Goal: Task Accomplishment & Management: Manage account settings

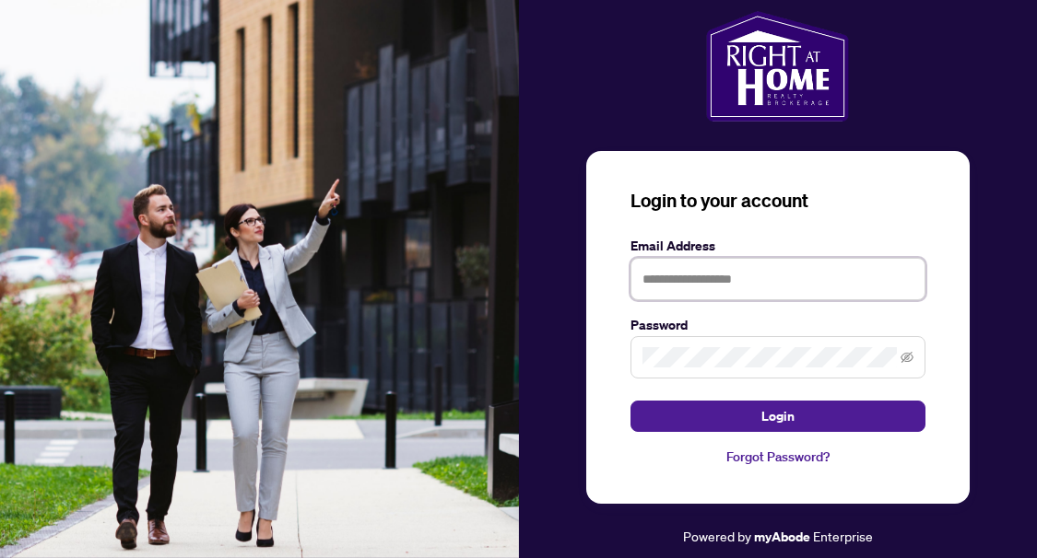
click at [664, 286] on input "text" at bounding box center [777, 279] width 295 height 42
type input "**********"
click at [630, 401] on button "Login" at bounding box center [777, 416] width 295 height 31
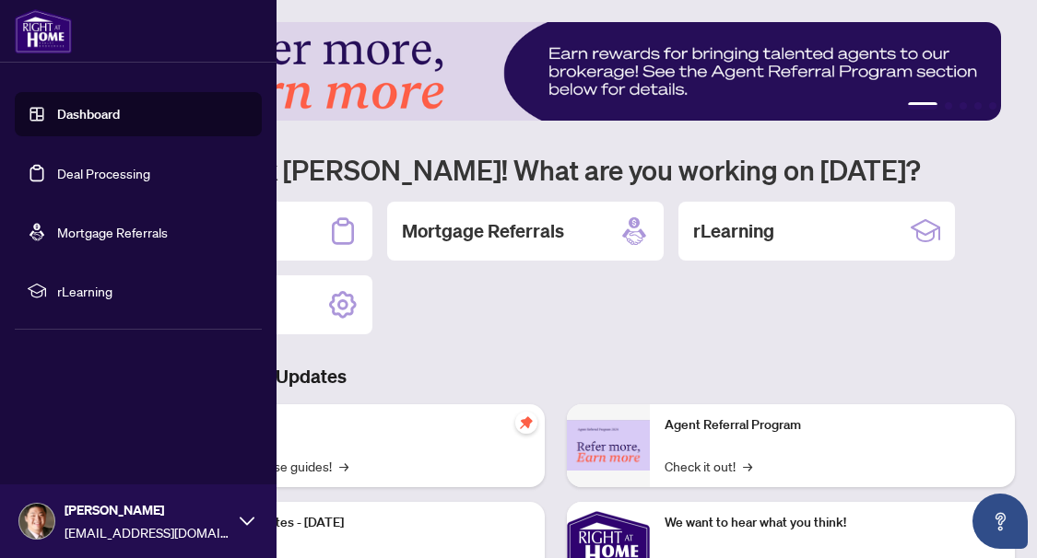
click at [90, 175] on link "Deal Processing" at bounding box center [103, 173] width 93 height 17
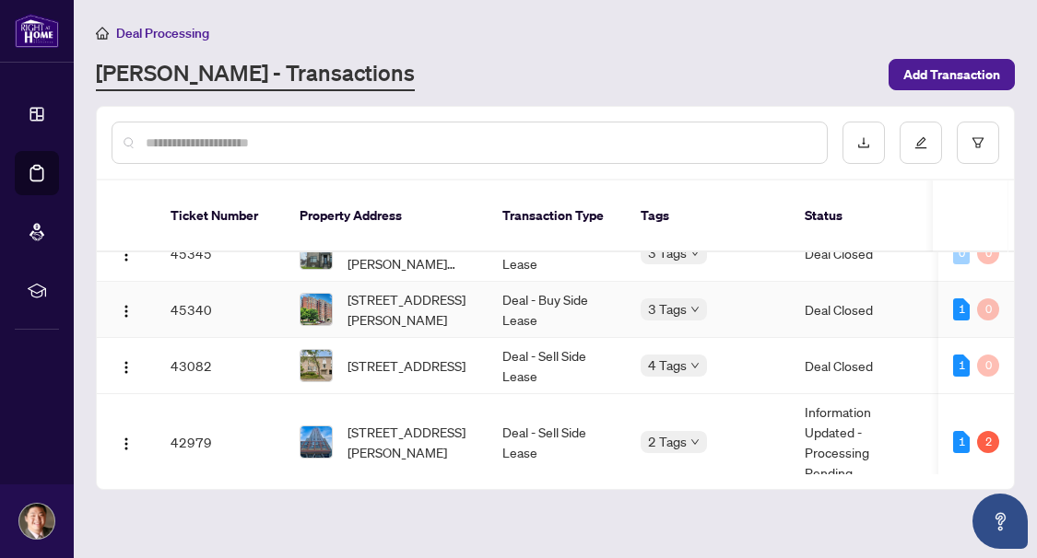
scroll to position [369, 0]
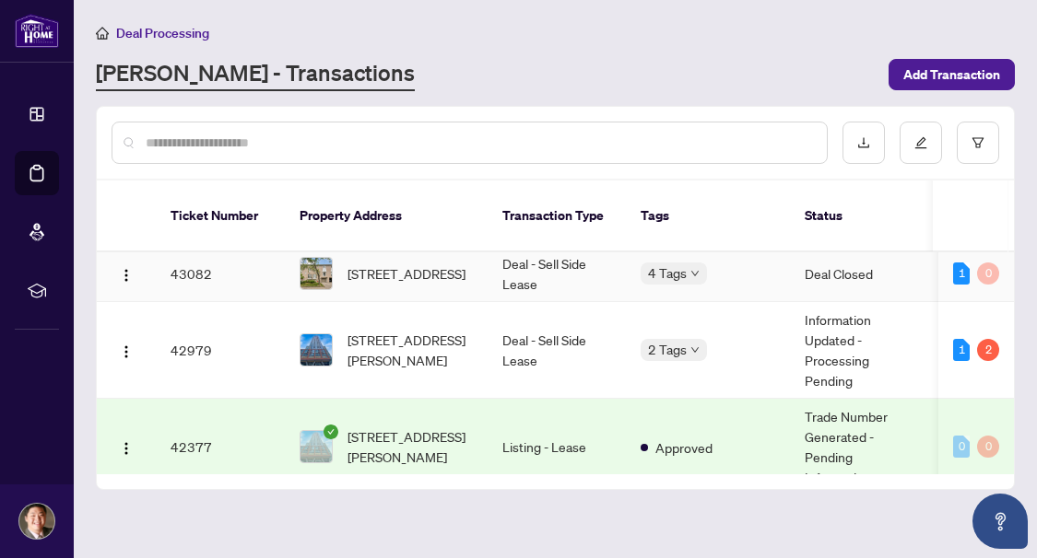
click at [487, 268] on td "Deal - Sell Side Lease" at bounding box center [556, 274] width 138 height 56
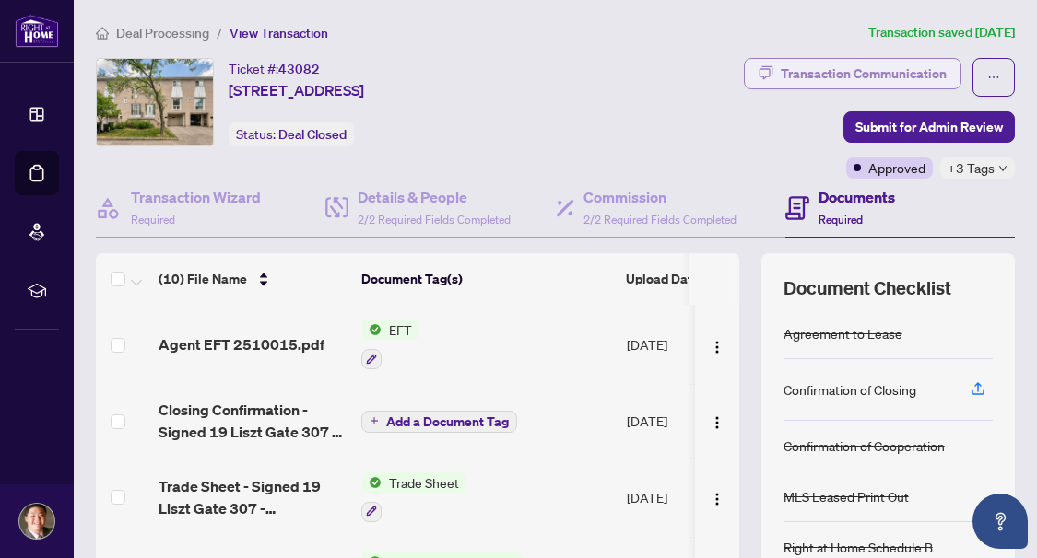
click at [811, 66] on div "Transaction Communication" at bounding box center [864, 73] width 166 height 29
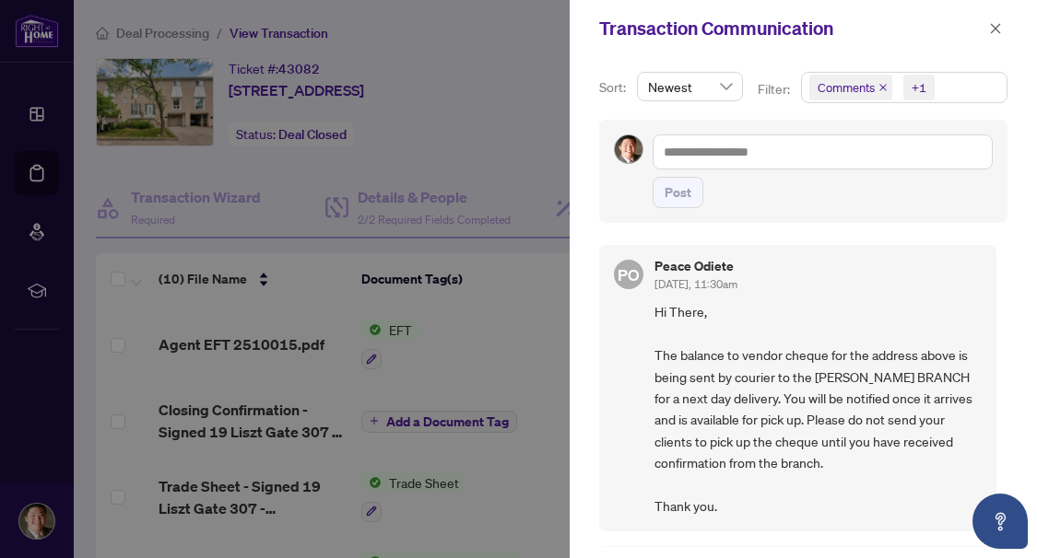
click at [999, 28] on icon "close" at bounding box center [995, 28] width 13 height 13
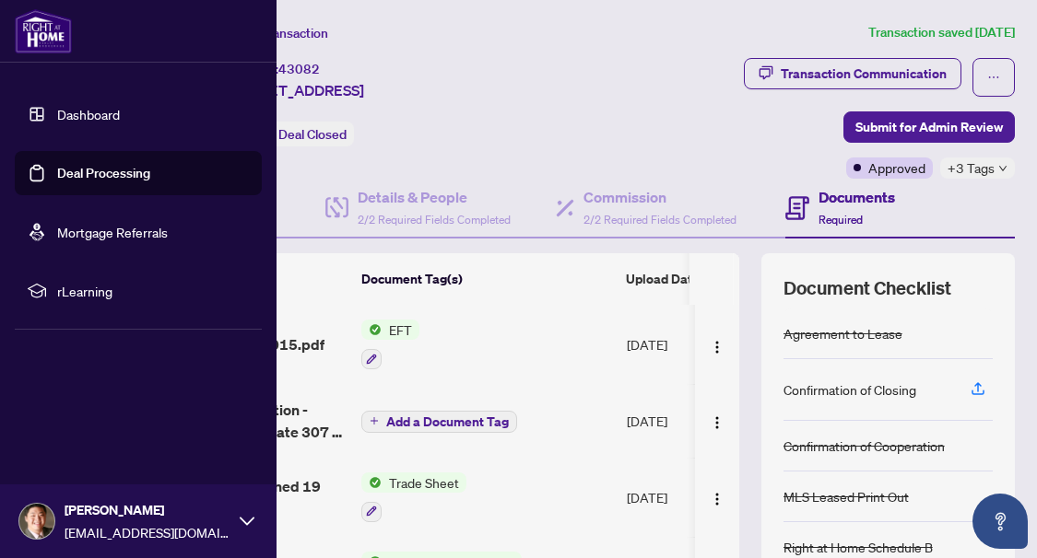
click at [57, 170] on link "Deal Processing" at bounding box center [103, 173] width 93 height 17
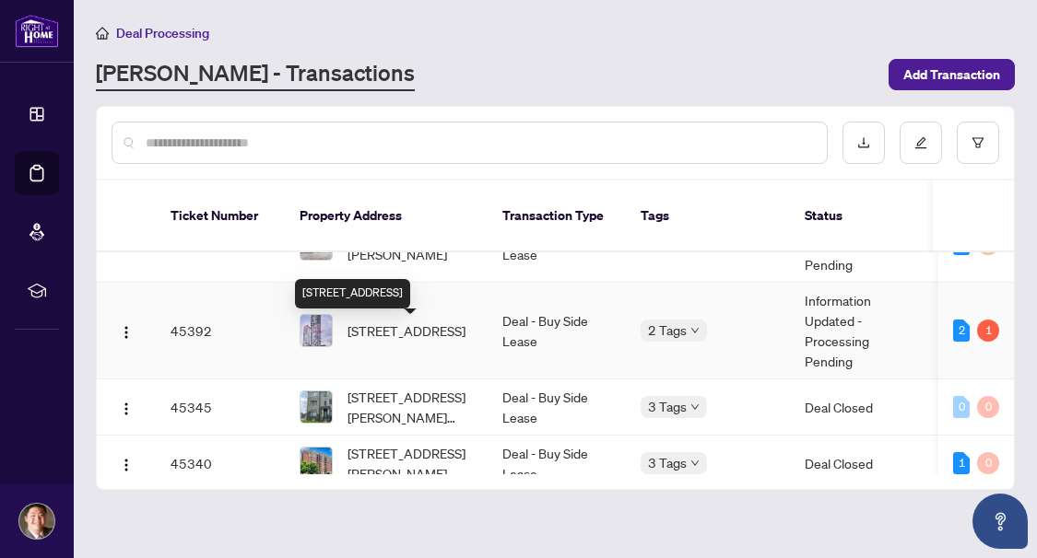
scroll to position [92, 0]
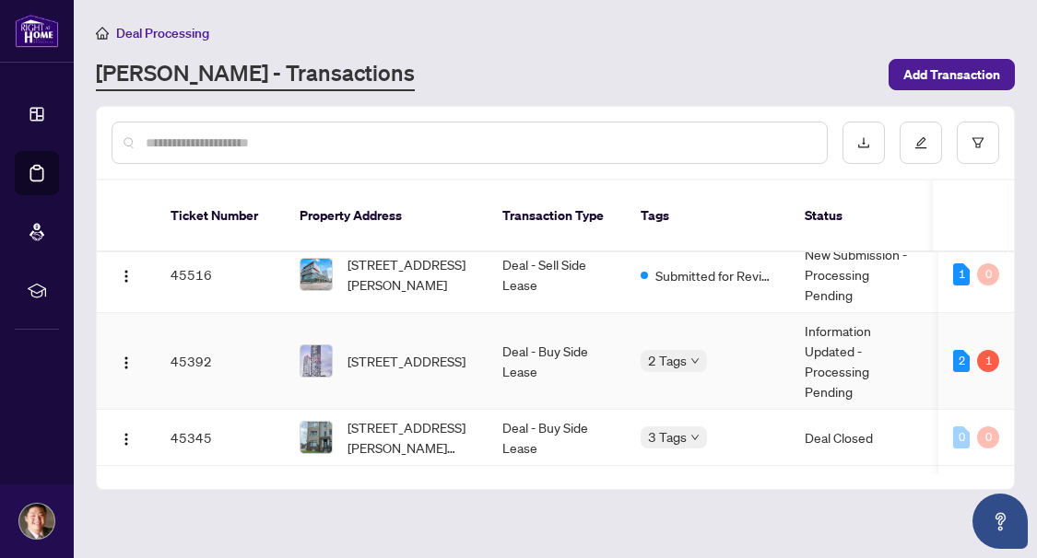
click at [614, 316] on td "Deal - Buy Side Lease" at bounding box center [556, 361] width 138 height 97
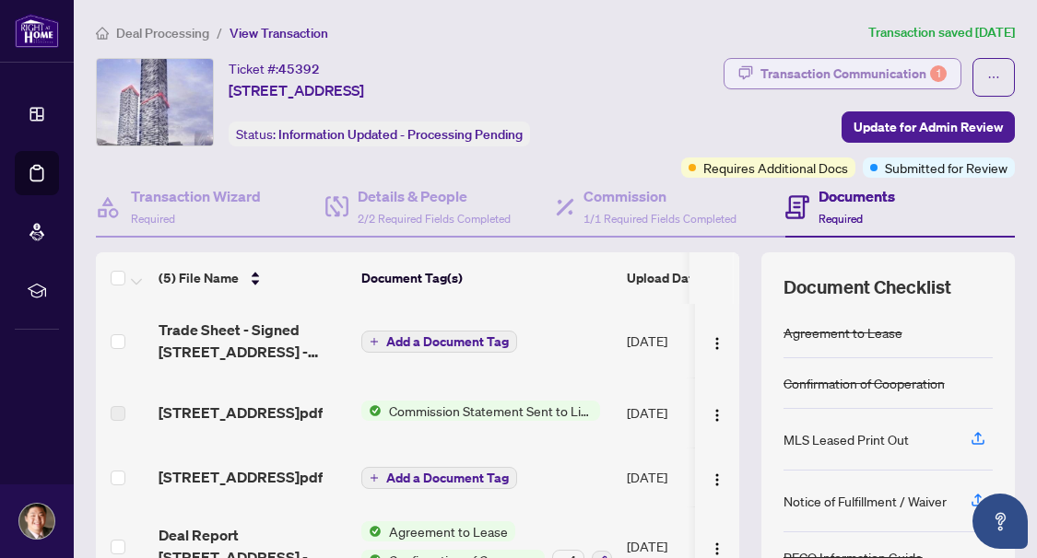
click at [851, 66] on div "Transaction Communication 1" at bounding box center [853, 73] width 186 height 29
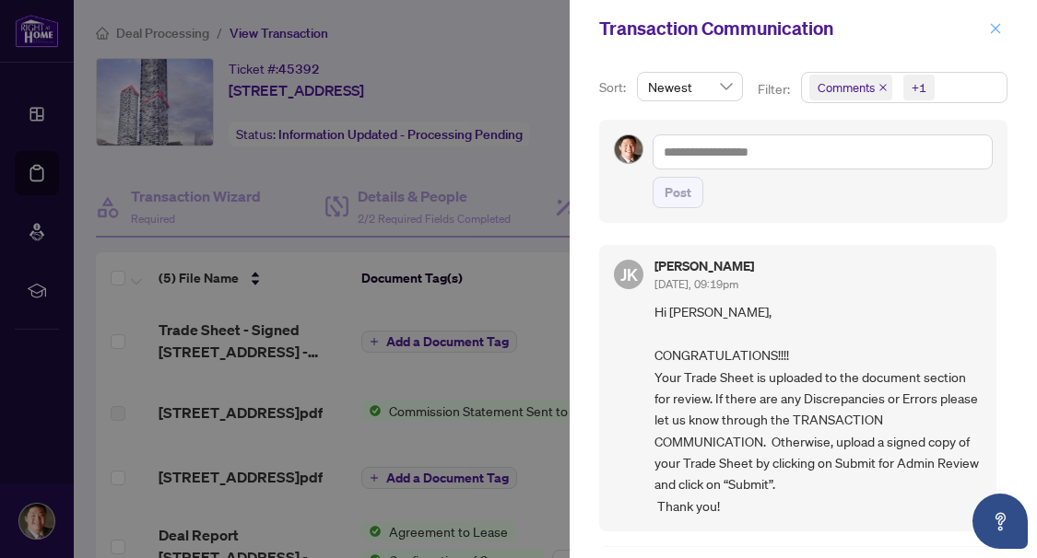
click at [997, 27] on icon "close" at bounding box center [996, 28] width 10 height 10
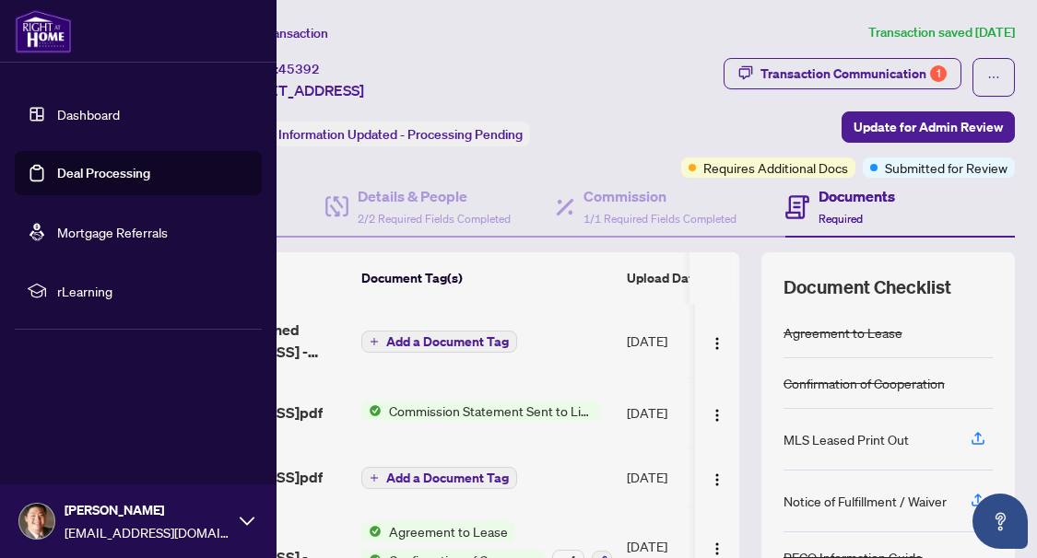
click at [57, 169] on link "Deal Processing" at bounding box center [103, 173] width 93 height 17
